Goal: Information Seeking & Learning: Learn about a topic

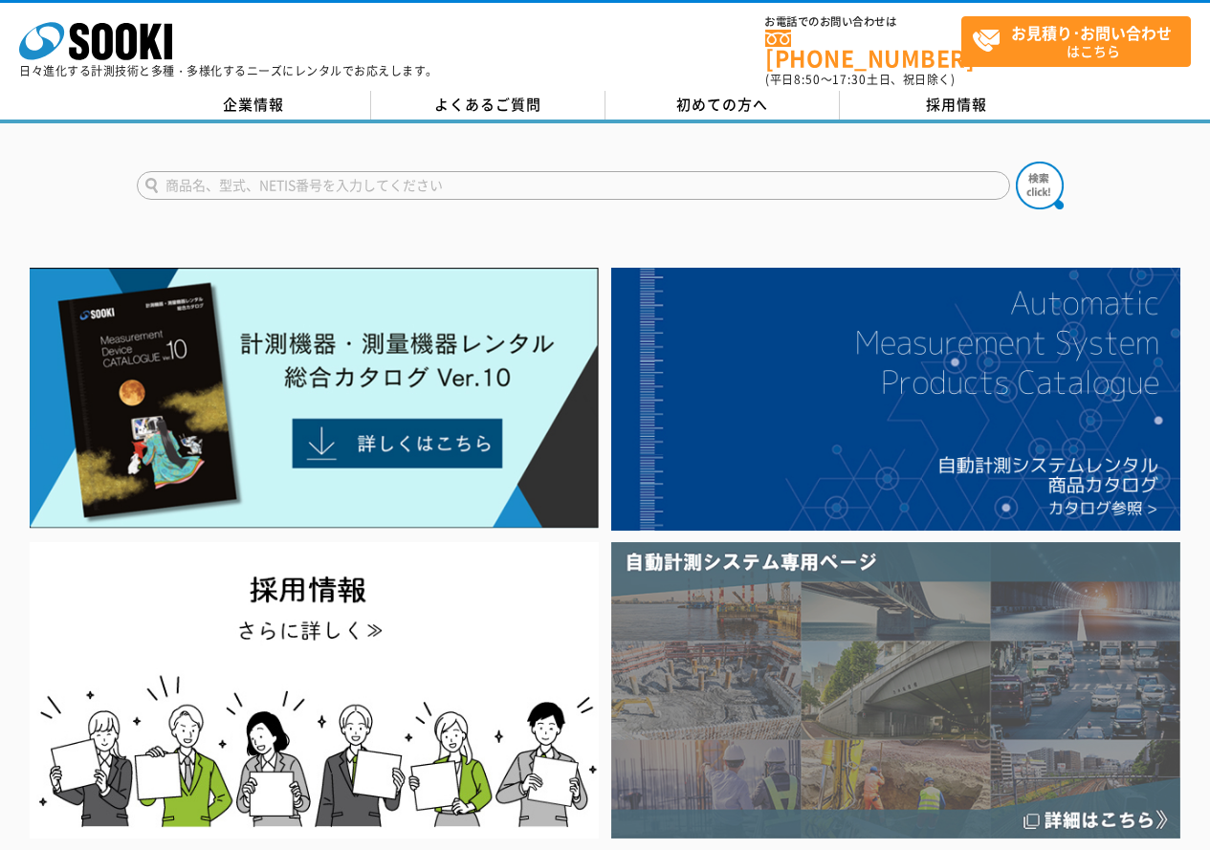
click at [858, 646] on img at bounding box center [895, 689] width 569 height 295
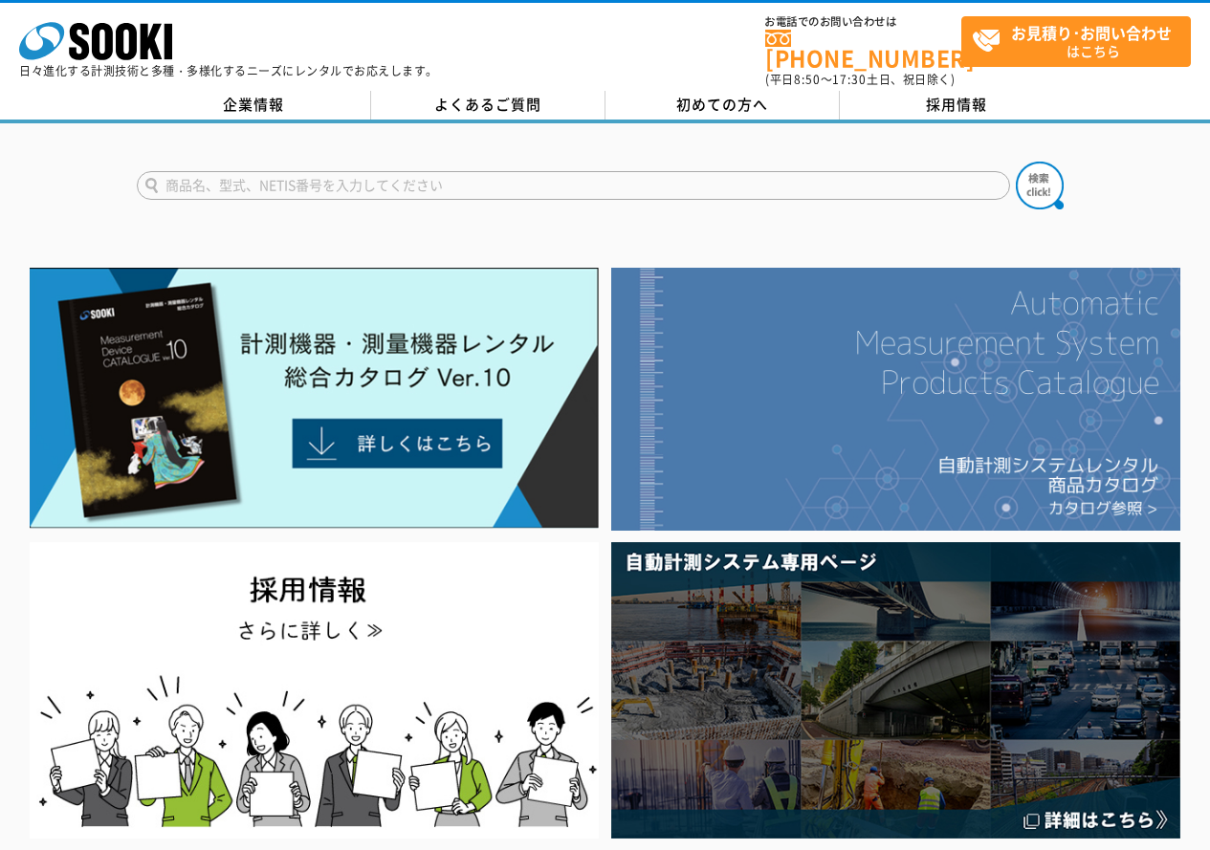
click at [1039, 302] on img at bounding box center [895, 399] width 569 height 263
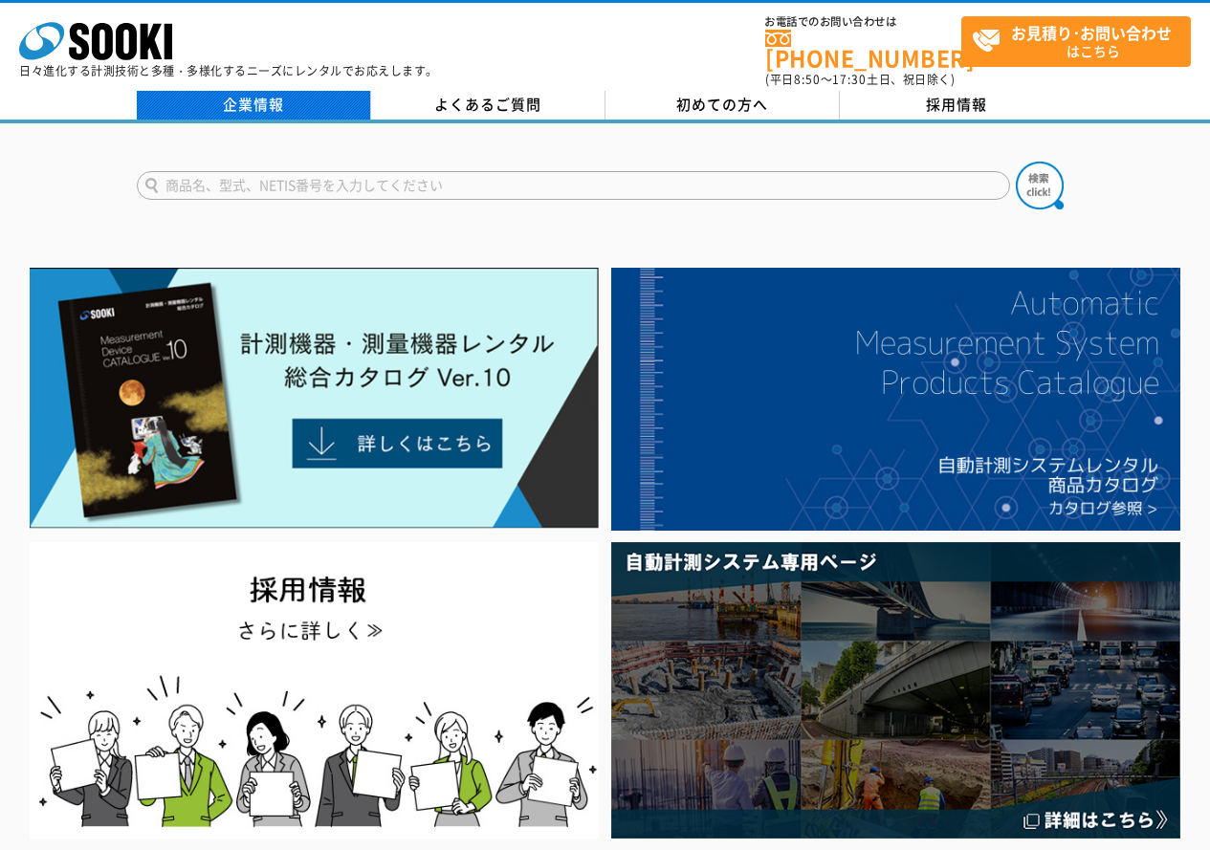
click at [345, 91] on link "企業情報" at bounding box center [254, 105] width 234 height 29
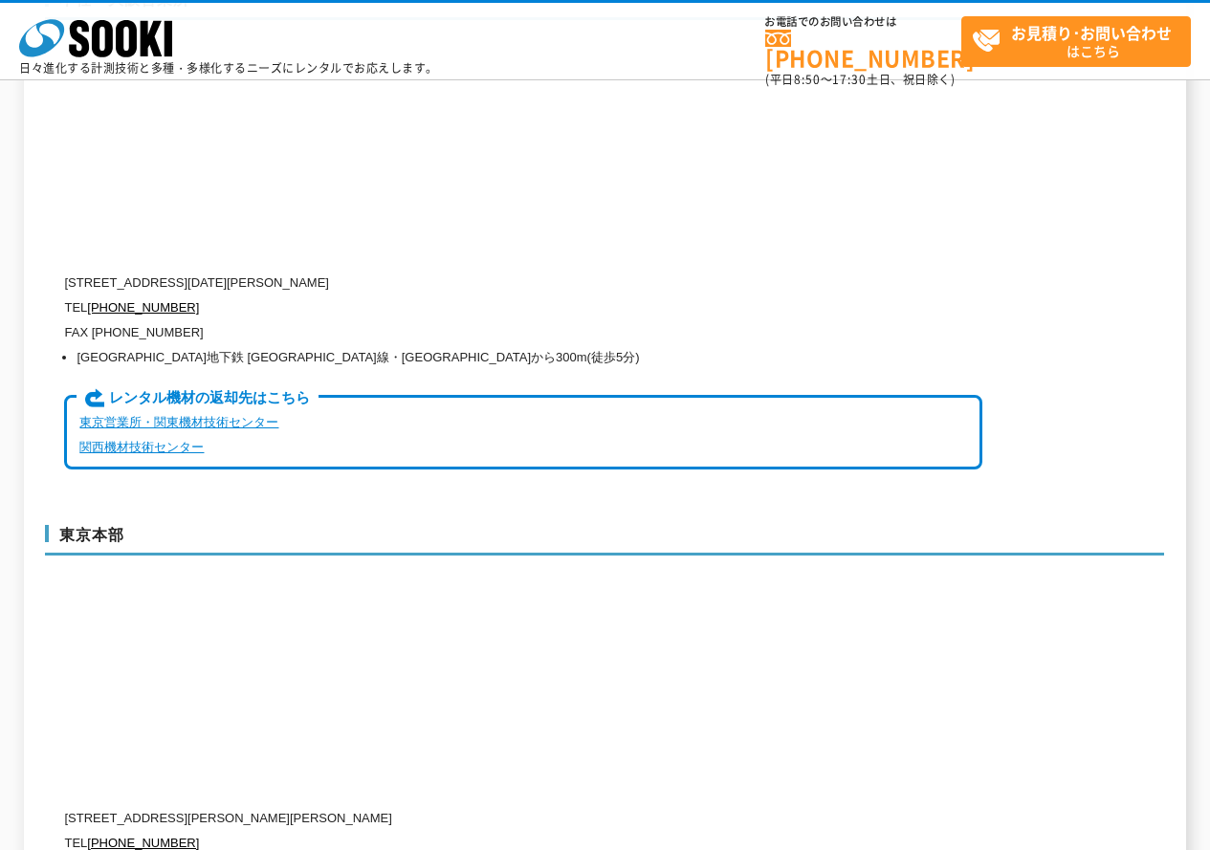
scroll to position [4303, 0]
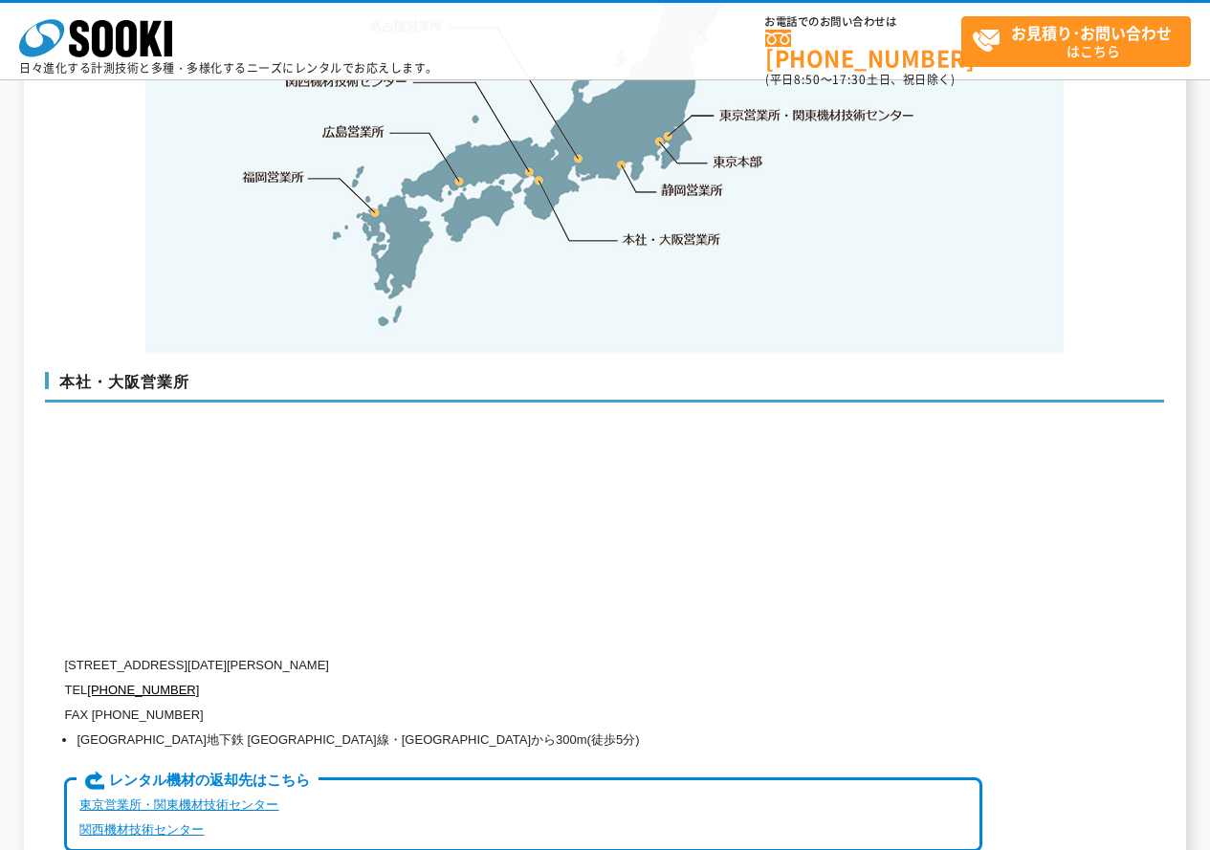
click at [126, 798] on link "東京営業所・関東機材技術センター" at bounding box center [178, 805] width 199 height 14
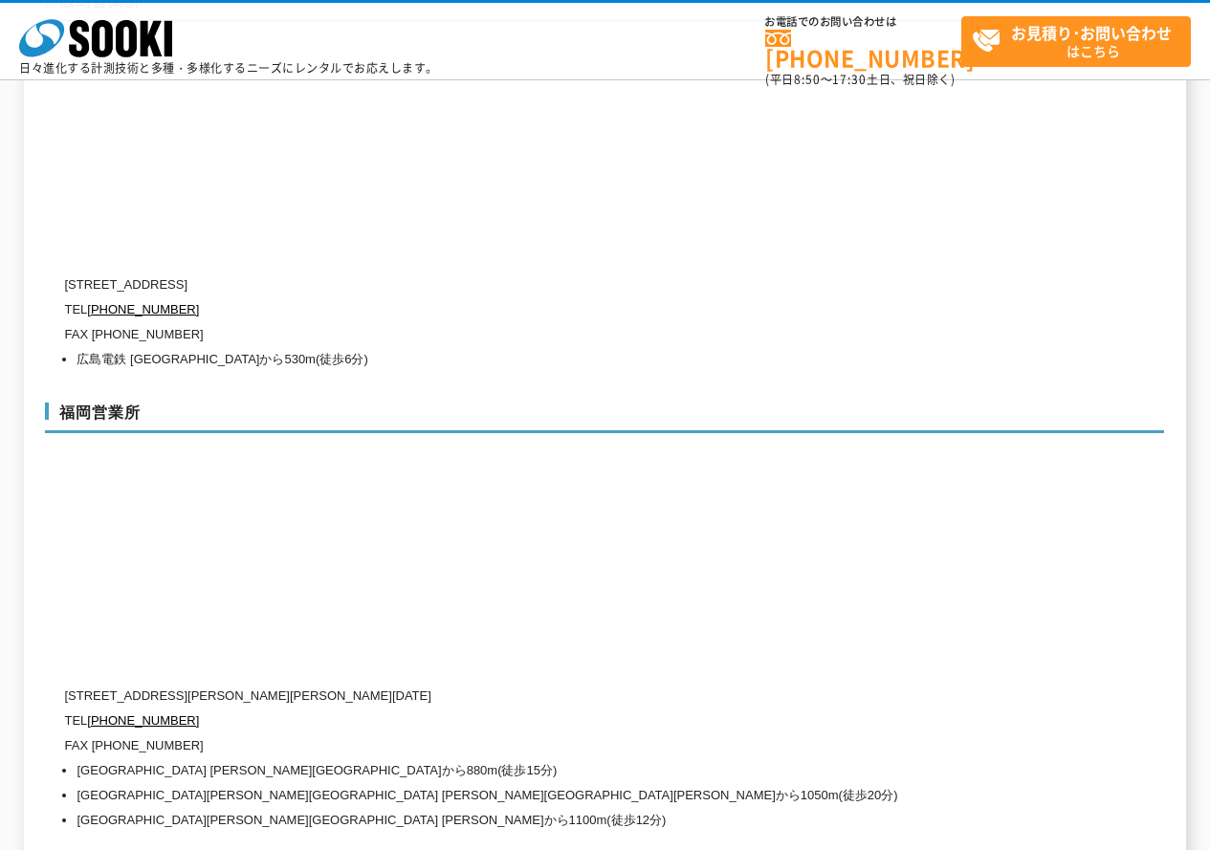
scroll to position [7371, 0]
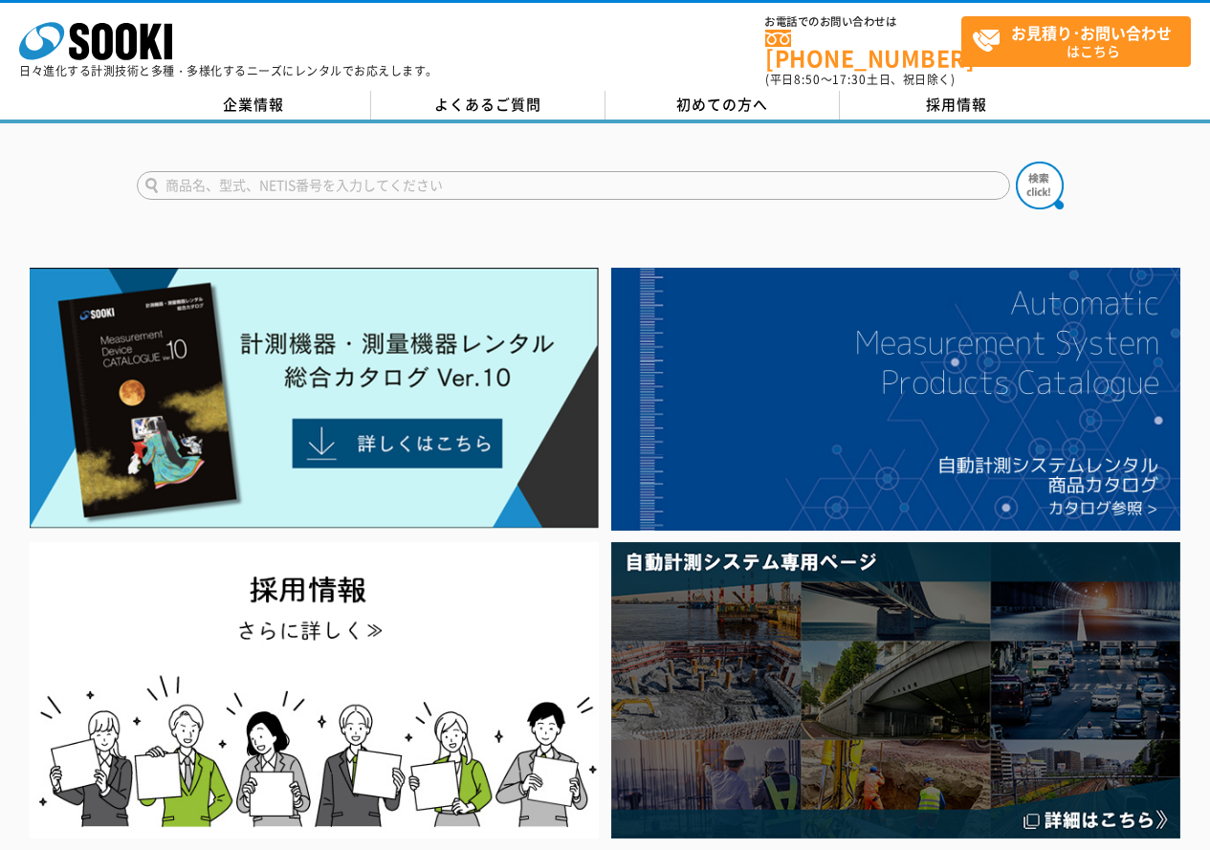
click at [553, 162] on form at bounding box center [605, 189] width 937 height 54
click at [549, 171] on input "text" at bounding box center [573, 185] width 873 height 29
type input "GX-6100"
click at [1016, 162] on button at bounding box center [1040, 186] width 48 height 48
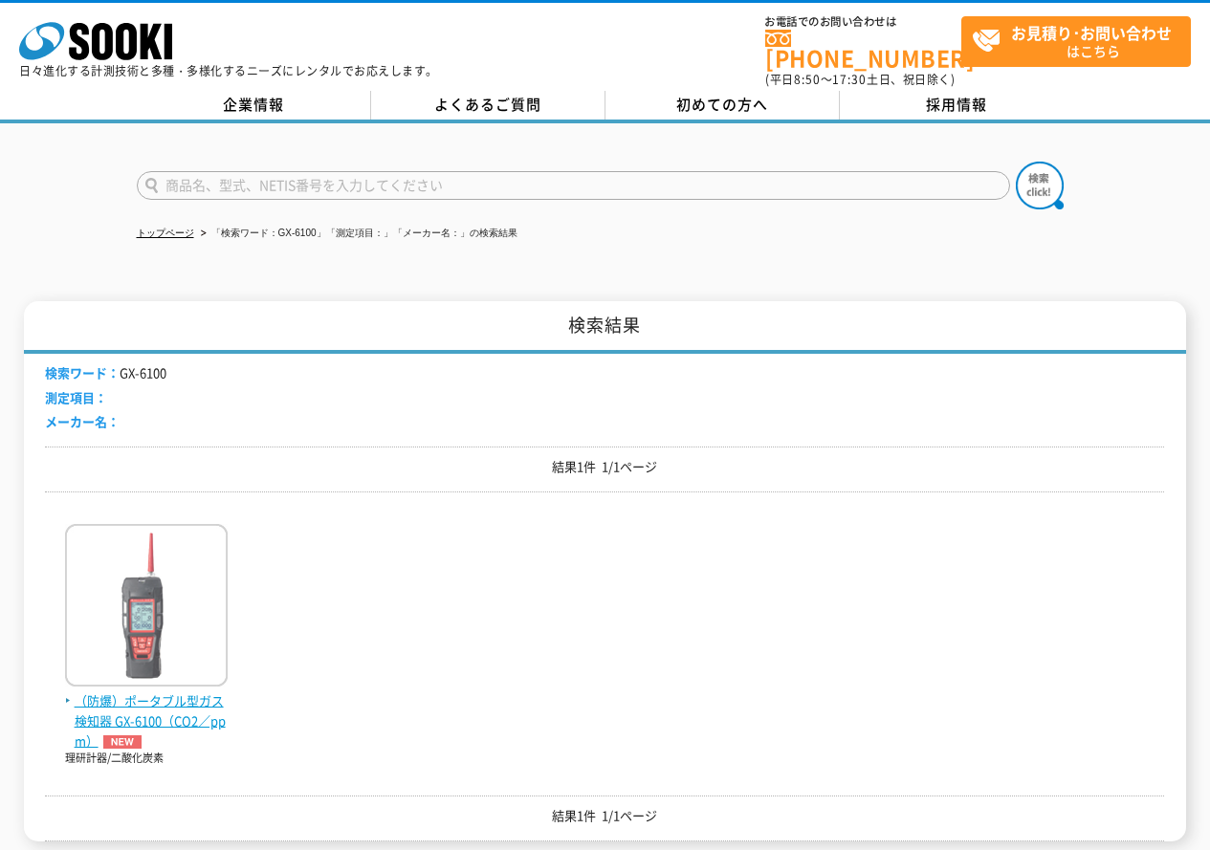
click at [145, 580] on img at bounding box center [146, 607] width 163 height 167
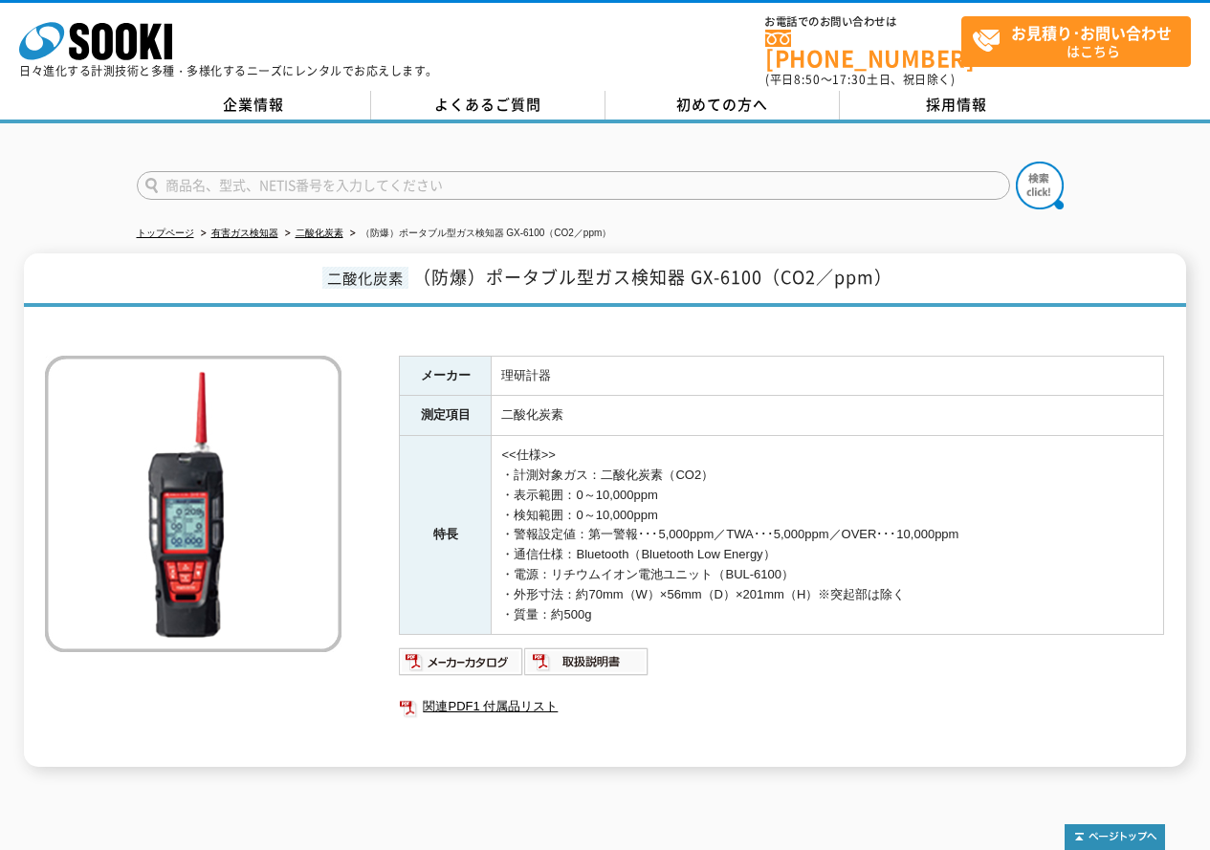
click at [262, 194] on form at bounding box center [605, 189] width 937 height 54
click at [267, 179] on input "text" at bounding box center [573, 185] width 873 height 29
type input "GX-6000"
click at [1016, 162] on button at bounding box center [1040, 186] width 48 height 48
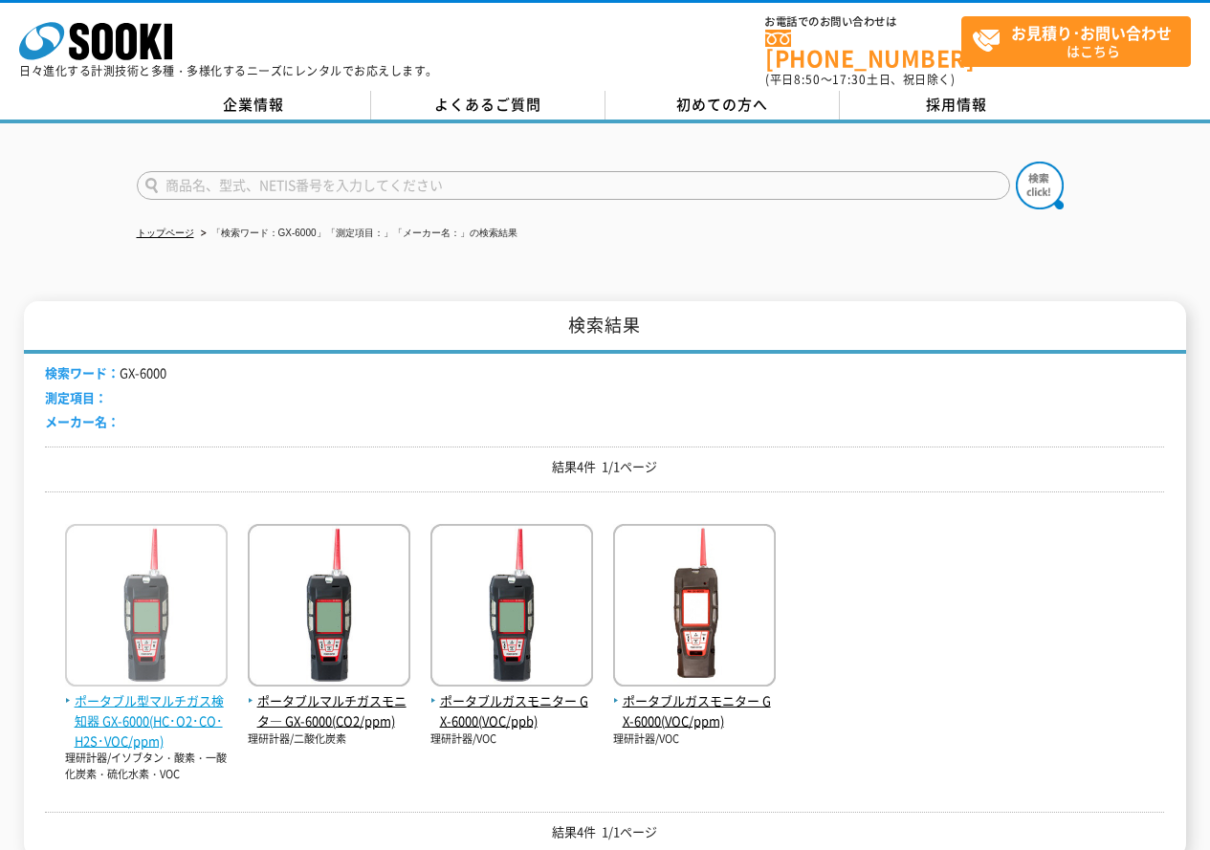
click at [183, 613] on img at bounding box center [146, 607] width 163 height 167
